Goal: Task Accomplishment & Management: Manage account settings

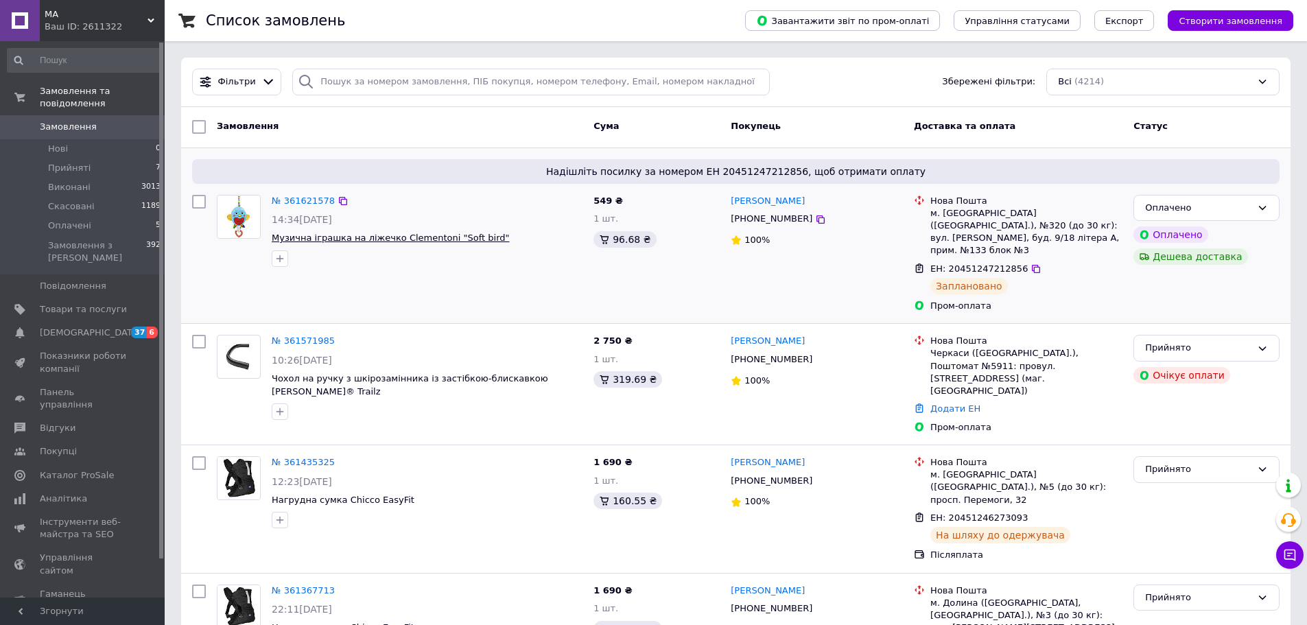
click at [337, 237] on span "Музична іграшка на ліжечко Clementoni "Soft bird"" at bounding box center [391, 238] width 238 height 10
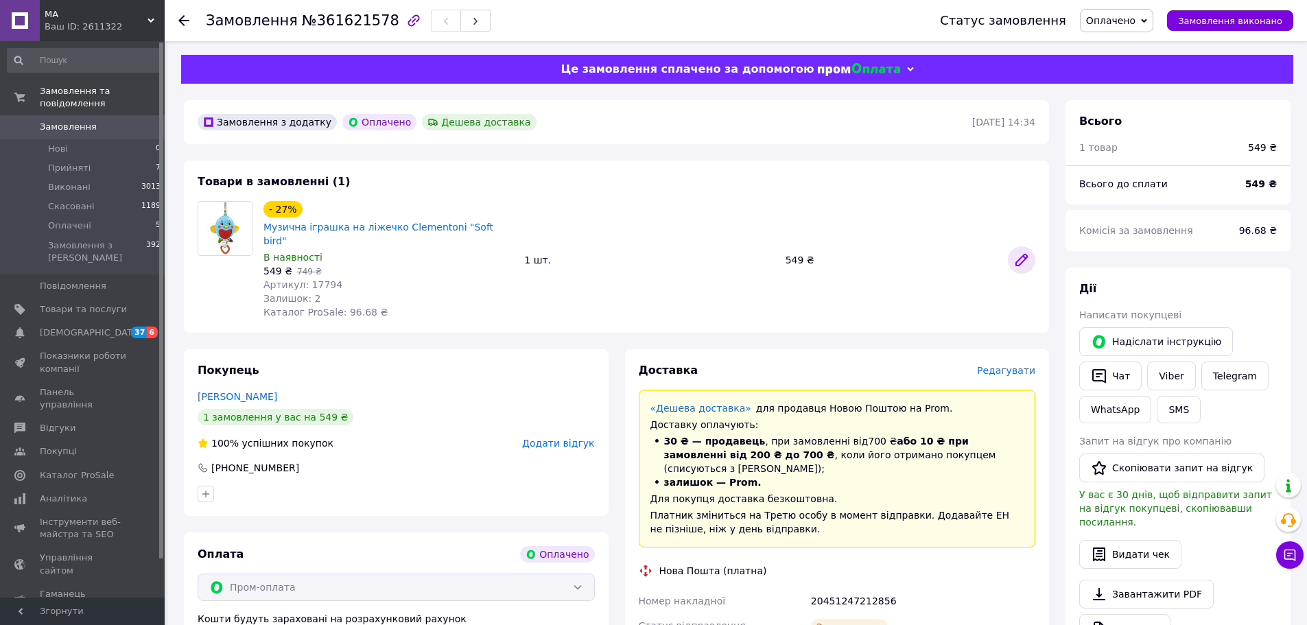
click at [1022, 257] on icon at bounding box center [1021, 260] width 16 height 16
click at [182, 16] on icon at bounding box center [183, 20] width 11 height 11
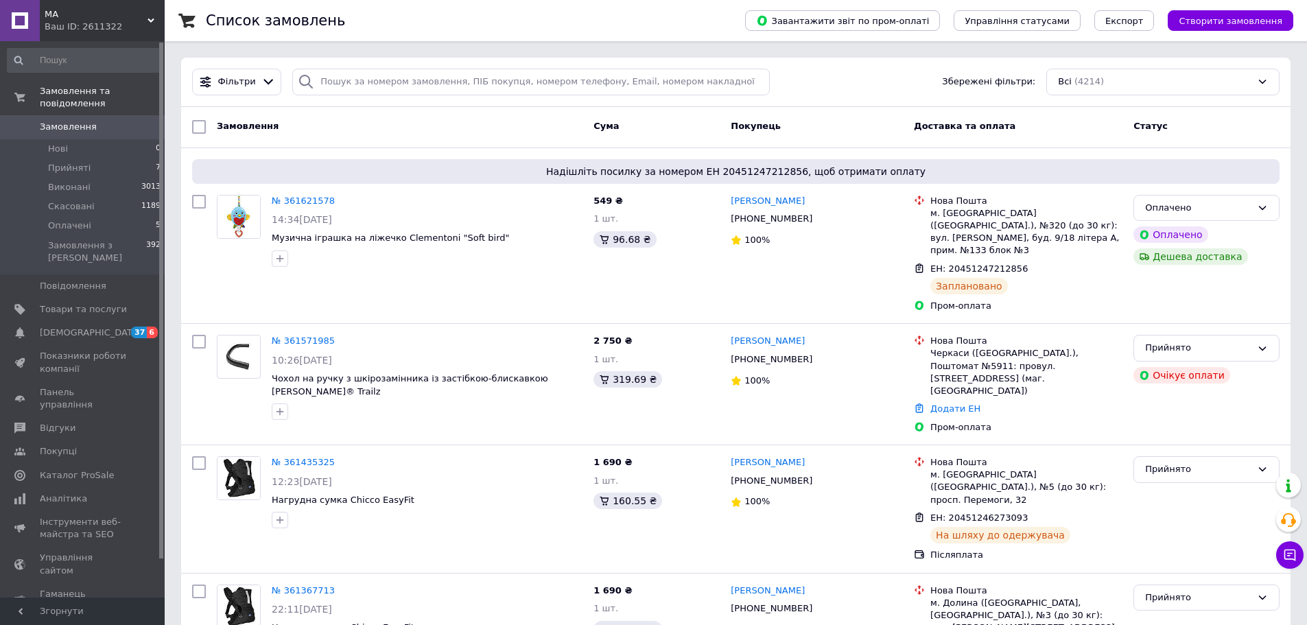
click at [313, 457] on link "№ 361435325" at bounding box center [303, 462] width 63 height 10
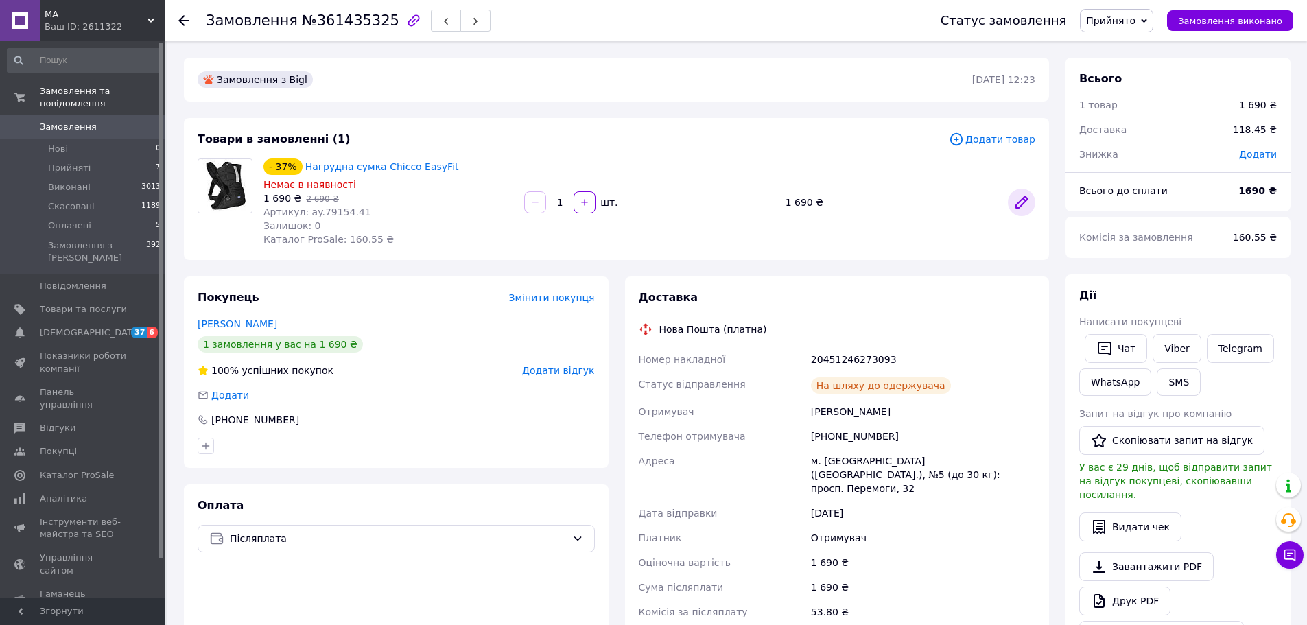
click at [1028, 203] on icon at bounding box center [1021, 202] width 16 height 16
click at [88, 303] on span "Товари та послуги" at bounding box center [83, 309] width 87 height 12
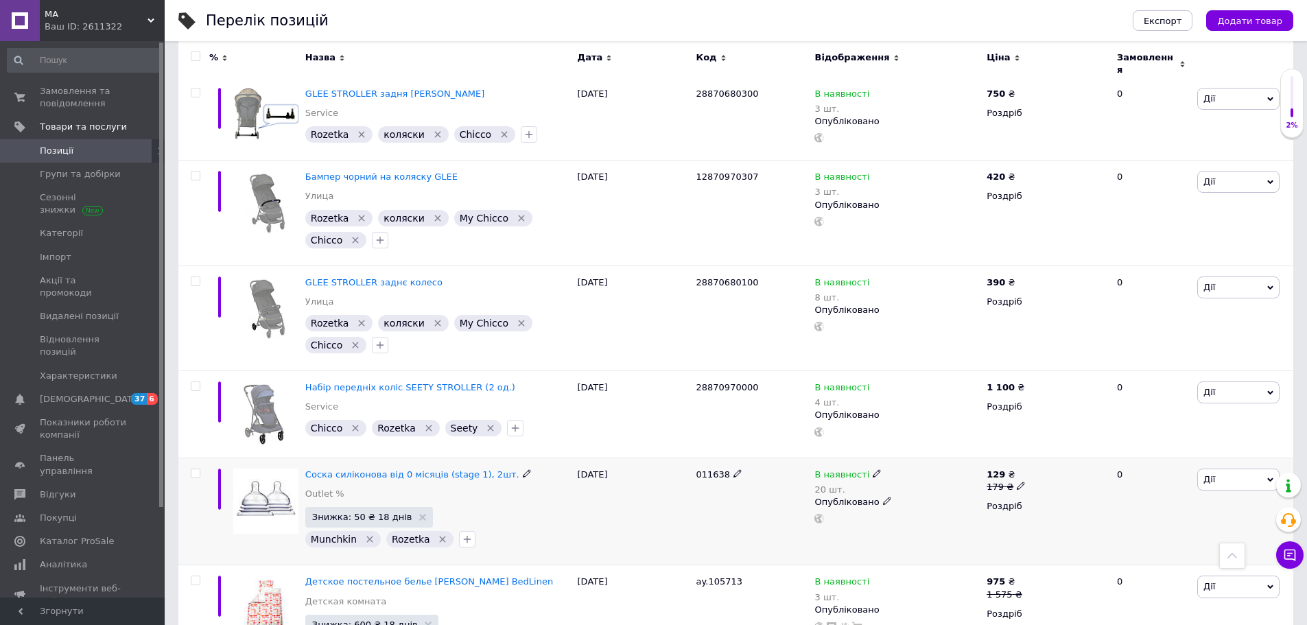
scroll to position [686, 0]
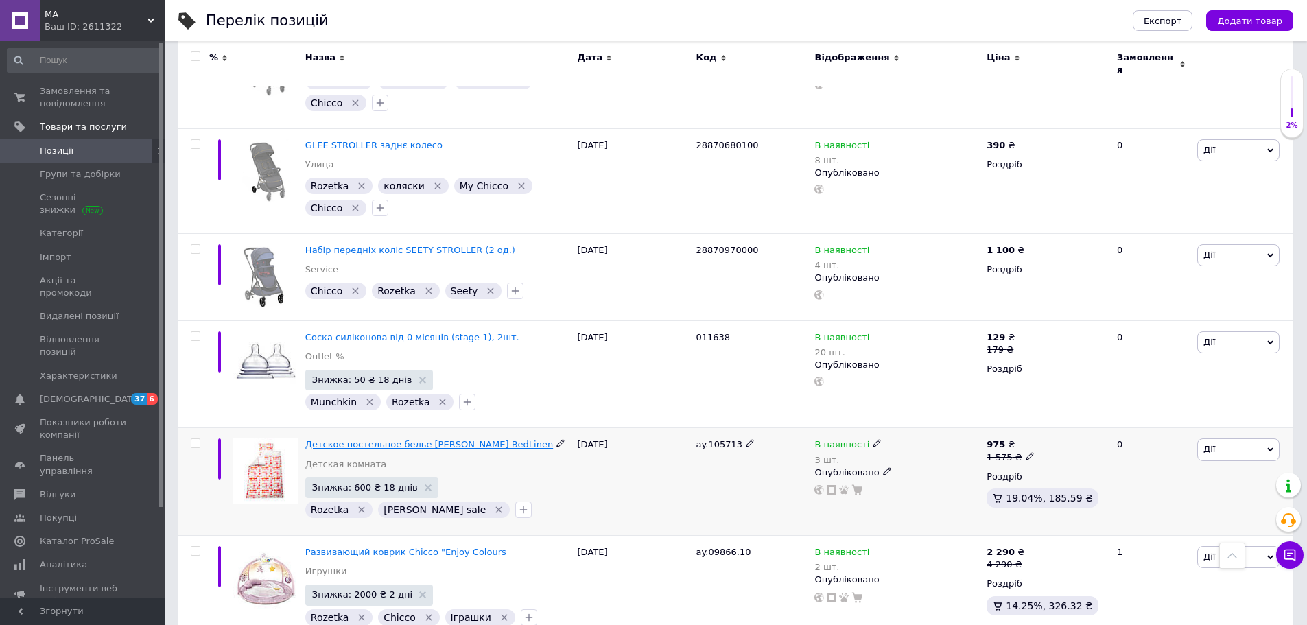
click at [441, 439] on span "Детское постельное белье Stokke BedLinen" at bounding box center [429, 444] width 248 height 10
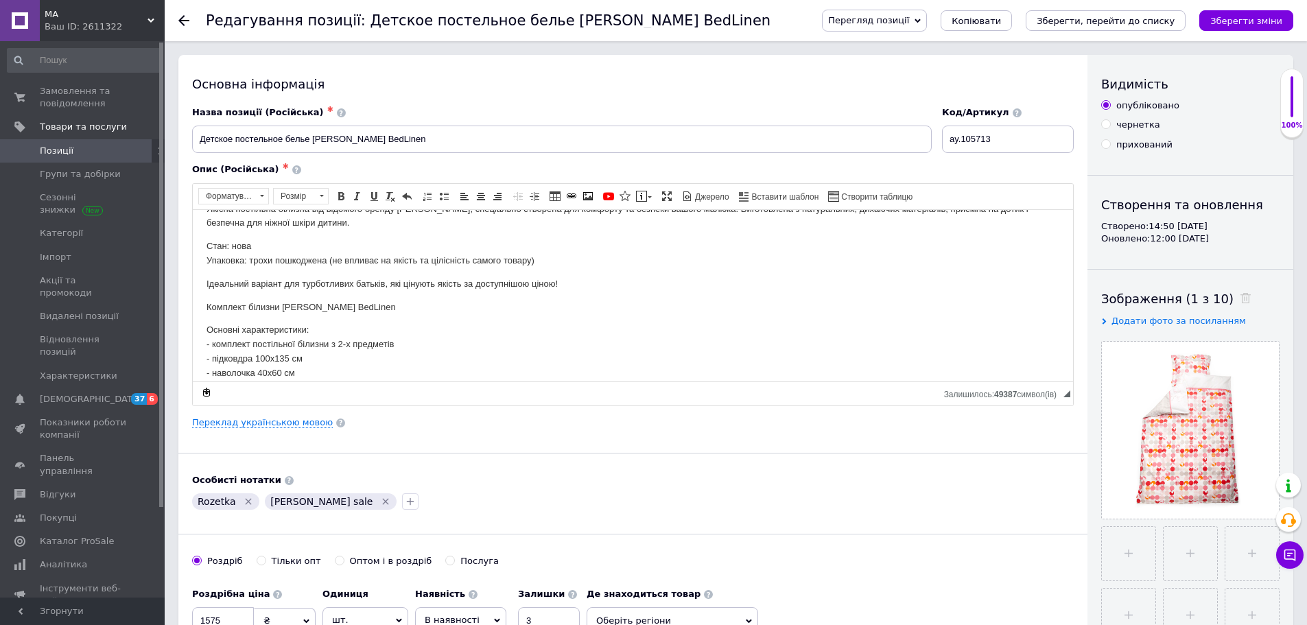
scroll to position [69, 0]
drag, startPoint x: 203, startPoint y: 248, endPoint x: 575, endPoint y: 263, distance: 372.1
click at [574, 263] on html "Дитяча постільна білизна Stokke BedLinen Якісна постільна білизна від відомого …" at bounding box center [633, 274] width 880 height 266
copy p "Стан: нова Упаковка: трохи пошкоджена (не впливає на якість та цілісність самог…"
